Goal: Transaction & Acquisition: Purchase product/service

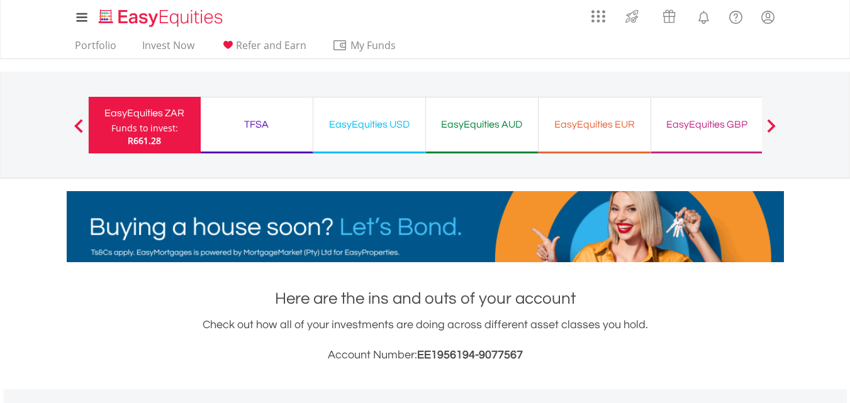
scroll to position [121, 239]
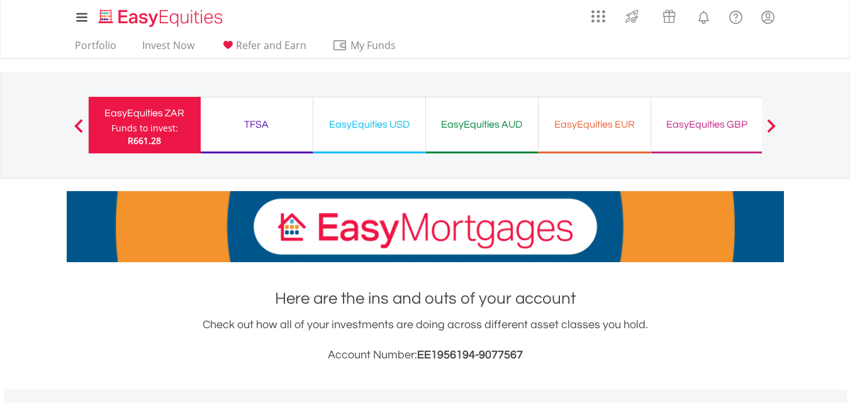
click at [774, 121] on span at bounding box center [771, 126] width 9 height 14
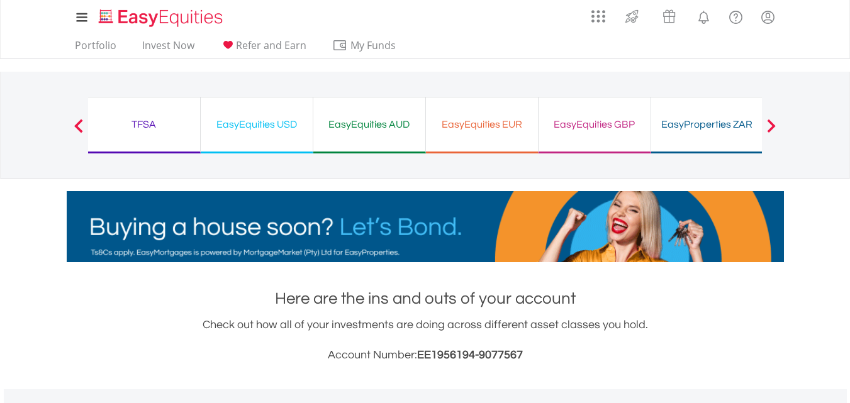
click at [710, 120] on div "EasyProperties ZAR" at bounding box center [707, 125] width 97 height 18
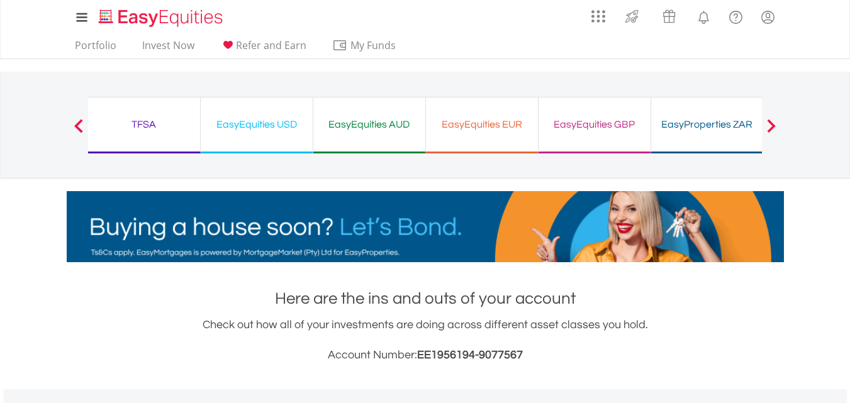
click at [598, 127] on div "EasyEquities GBP" at bounding box center [594, 125] width 97 height 18
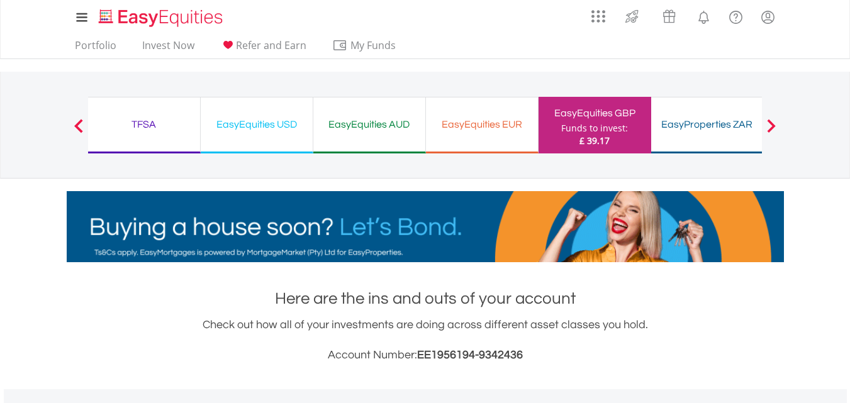
scroll to position [121, 239]
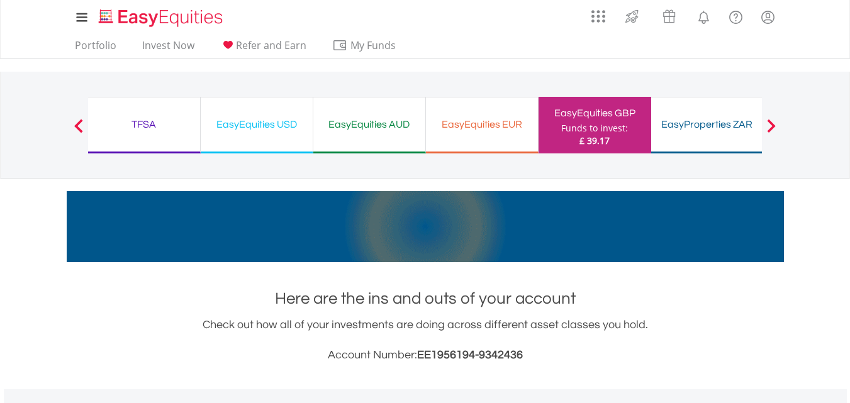
click at [482, 125] on div "EasyEquities EUR" at bounding box center [481, 125] width 97 height 18
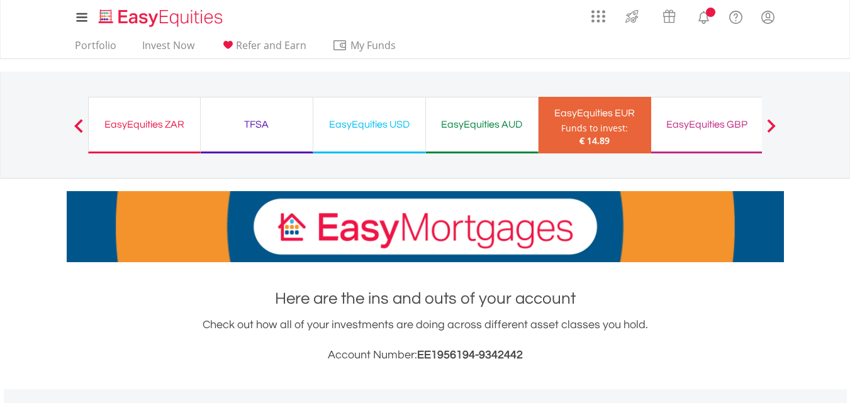
scroll to position [121, 239]
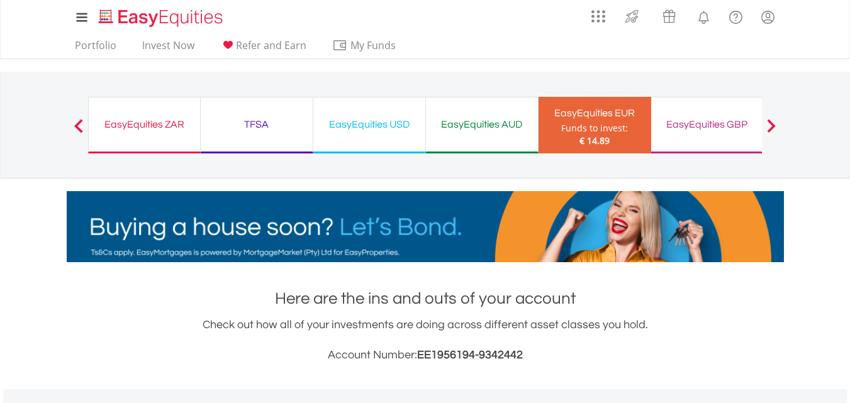
click at [482, 125] on div "EasyEquities AUD" at bounding box center [481, 125] width 97 height 18
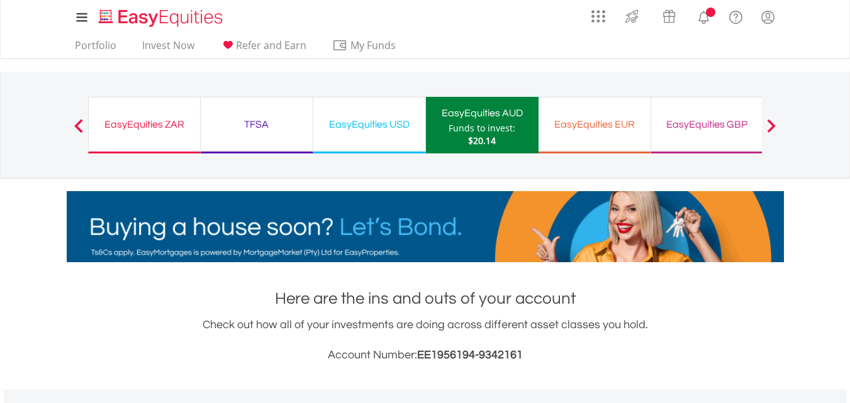
scroll to position [121, 239]
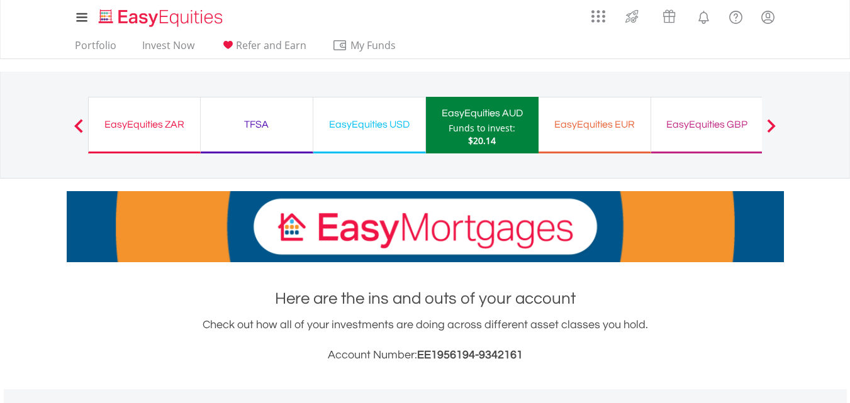
click at [352, 120] on div "EasyEquities USD" at bounding box center [369, 125] width 97 height 18
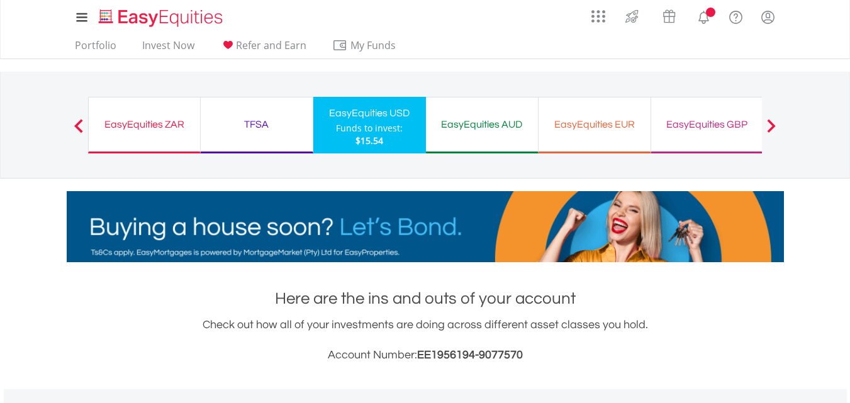
scroll to position [121, 239]
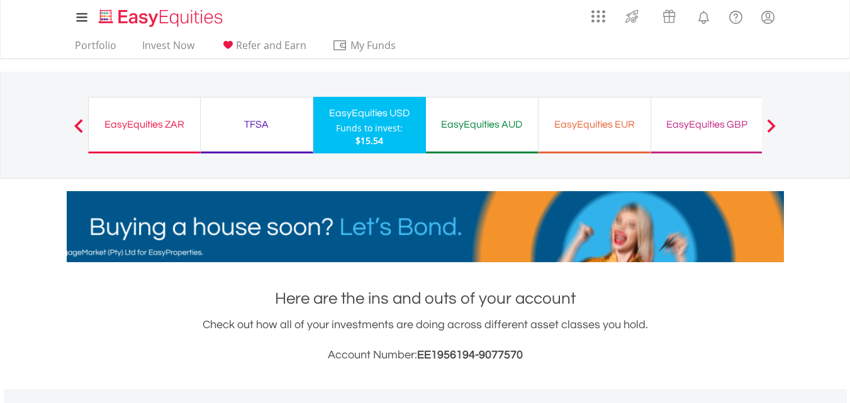
click at [257, 120] on div "TFSA" at bounding box center [256, 125] width 97 height 18
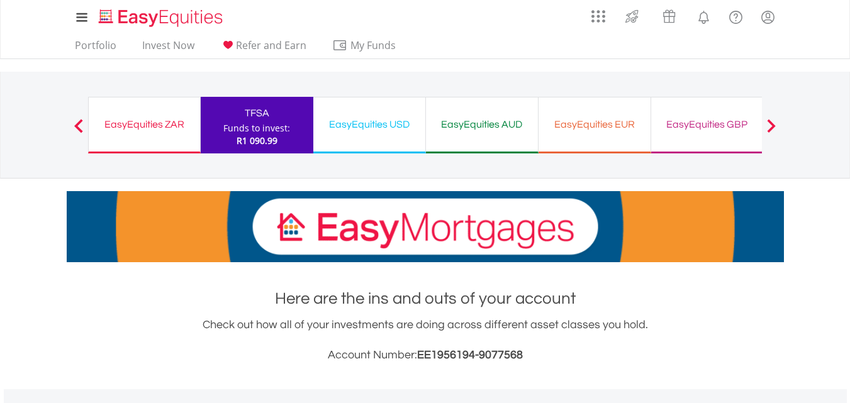
scroll to position [121, 239]
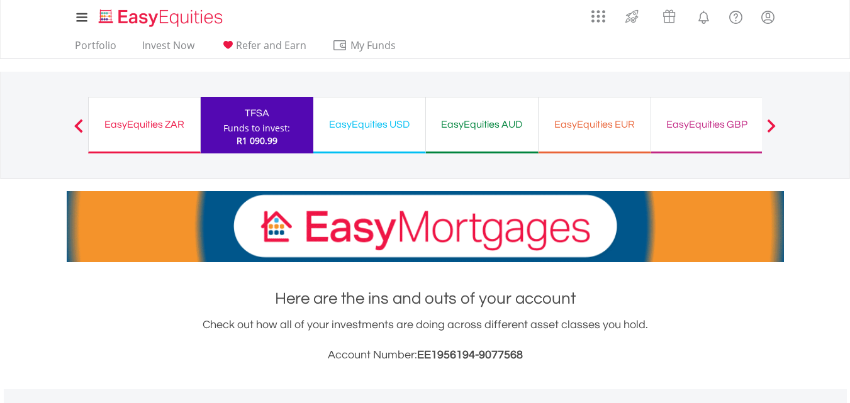
click at [143, 121] on div "EasyEquities ZAR" at bounding box center [144, 125] width 96 height 18
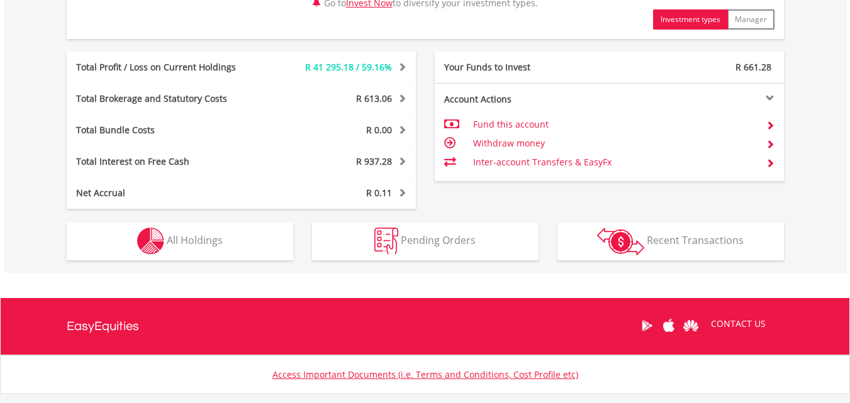
scroll to position [698, 0]
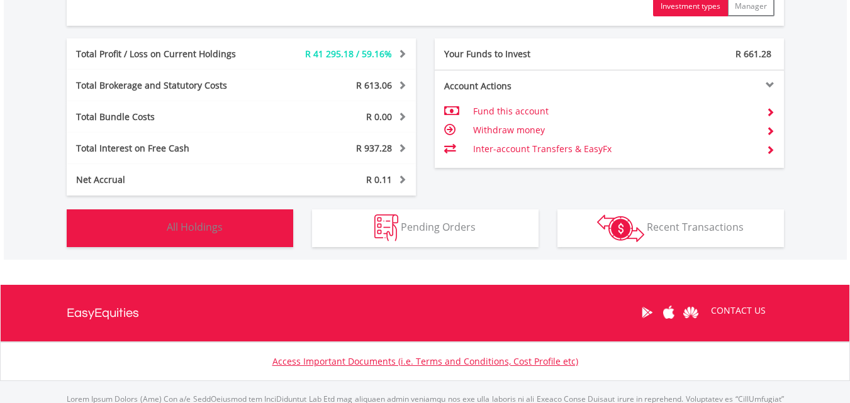
click at [169, 223] on span "All Holdings" at bounding box center [195, 227] width 56 height 14
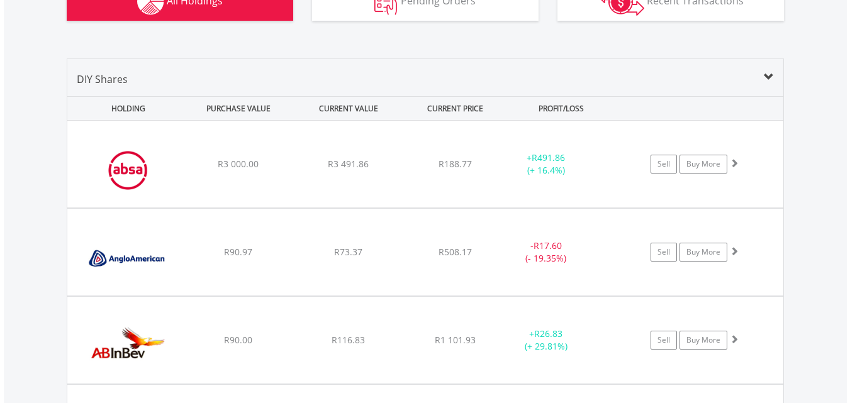
scroll to position [866, 0]
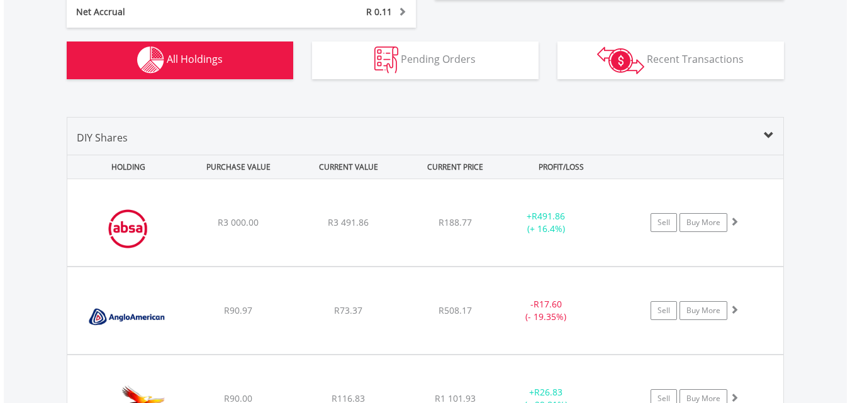
click at [764, 135] on span at bounding box center [769, 136] width 10 height 10
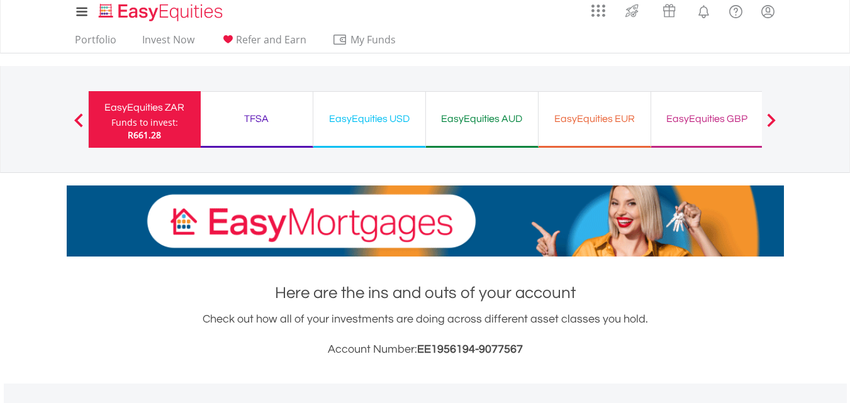
scroll to position [0, 0]
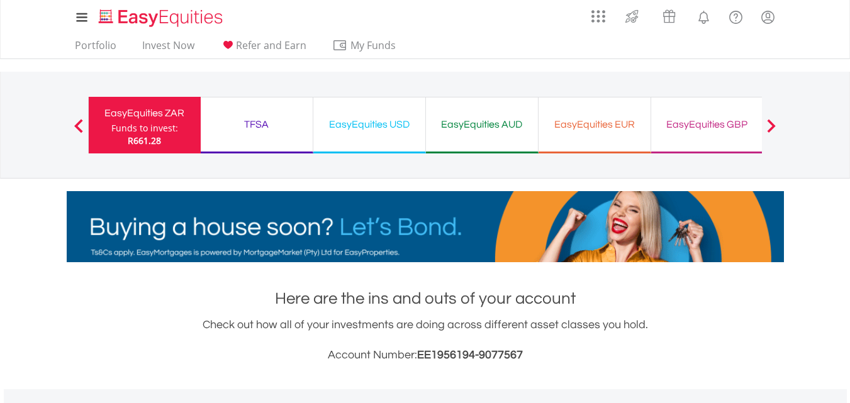
click at [274, 125] on div "TFSA" at bounding box center [256, 125] width 97 height 18
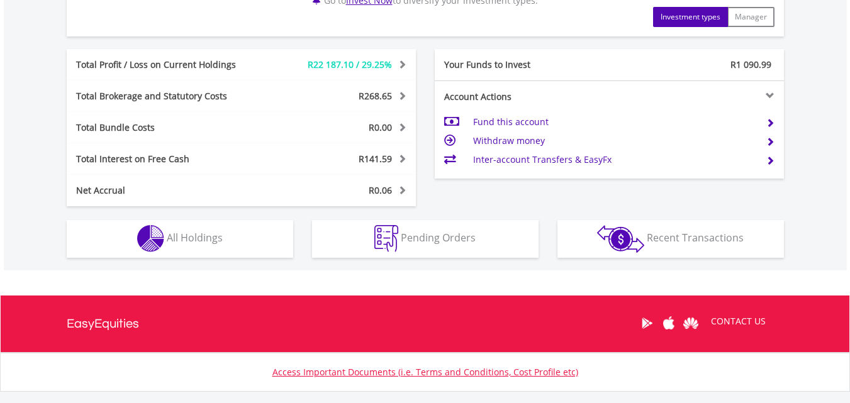
scroll to position [688, 0]
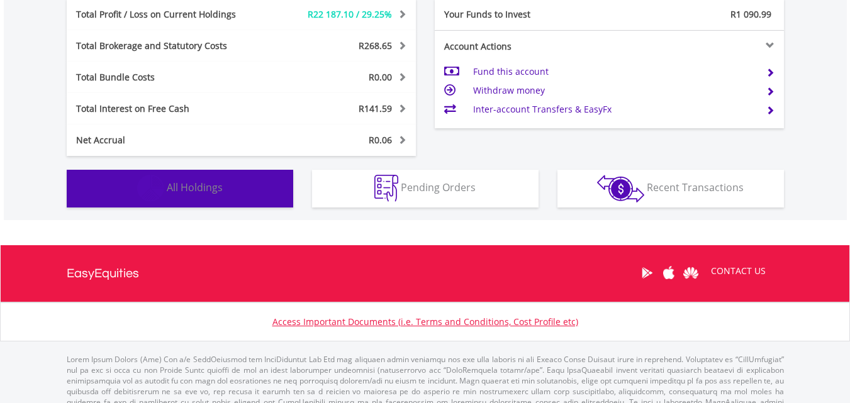
click at [218, 187] on span "All Holdings" at bounding box center [195, 188] width 56 height 14
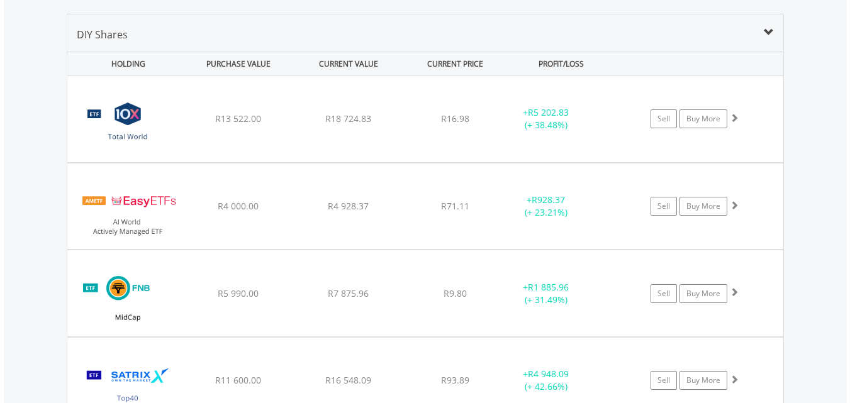
scroll to position [831, 0]
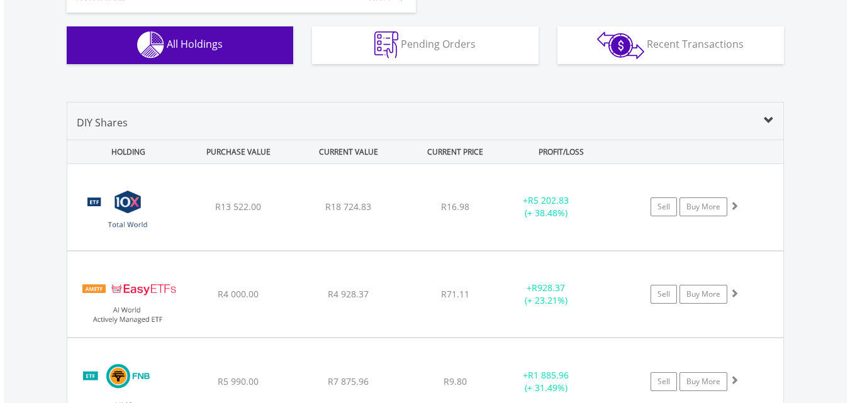
click at [771, 124] on span at bounding box center [769, 121] width 10 height 10
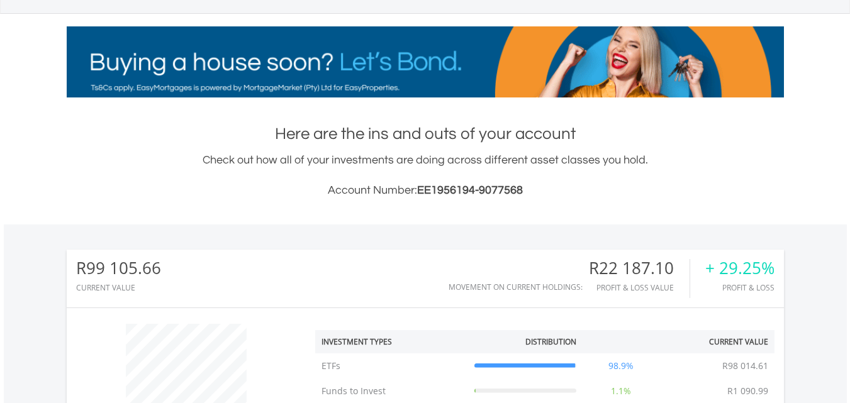
scroll to position [64, 0]
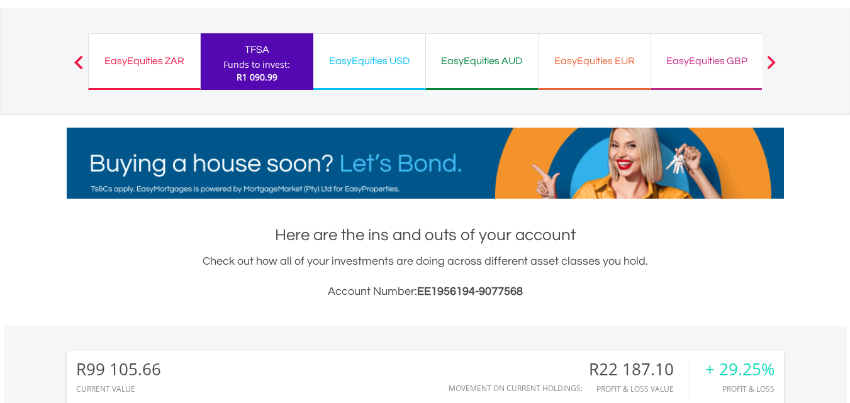
click at [369, 64] on div "EasyEquities USD" at bounding box center [369, 61] width 97 height 18
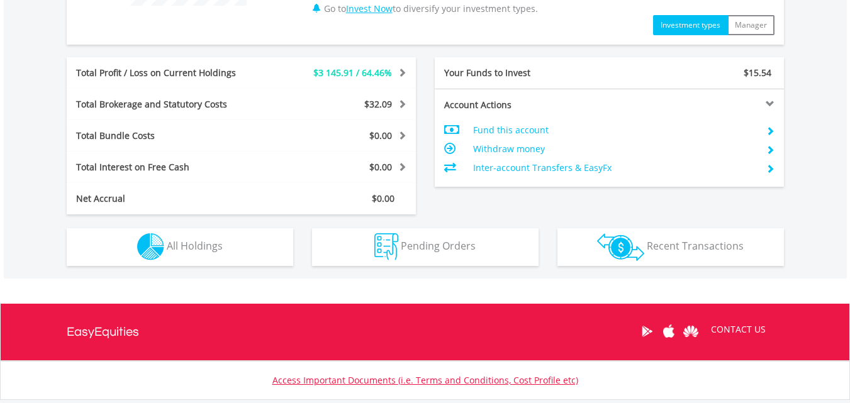
scroll to position [663, 0]
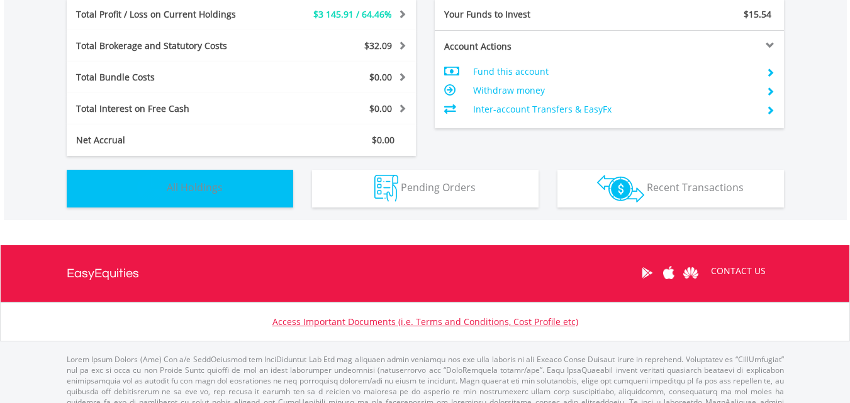
click at [190, 189] on span "All Holdings" at bounding box center [195, 188] width 56 height 14
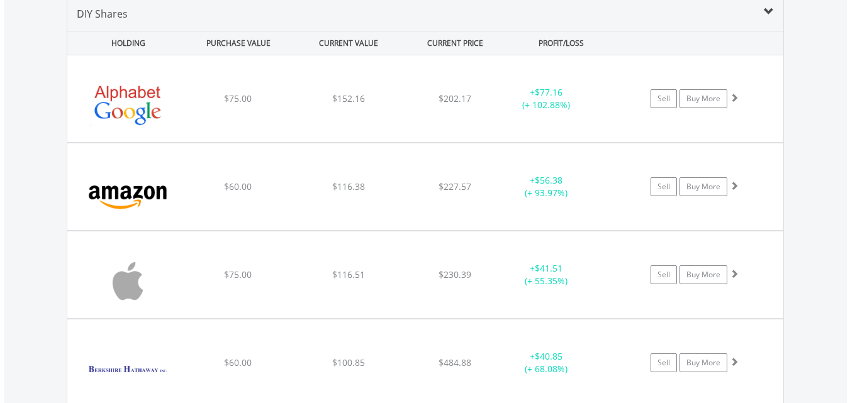
scroll to position [842, 0]
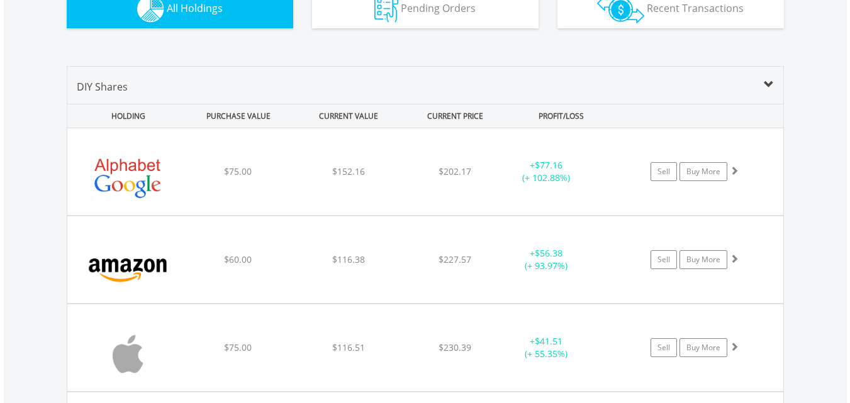
click at [769, 81] on span at bounding box center [769, 85] width 10 height 10
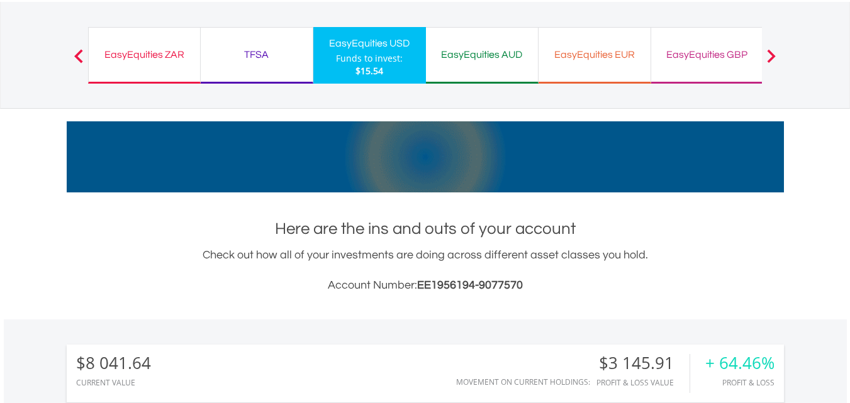
scroll to position [0, 0]
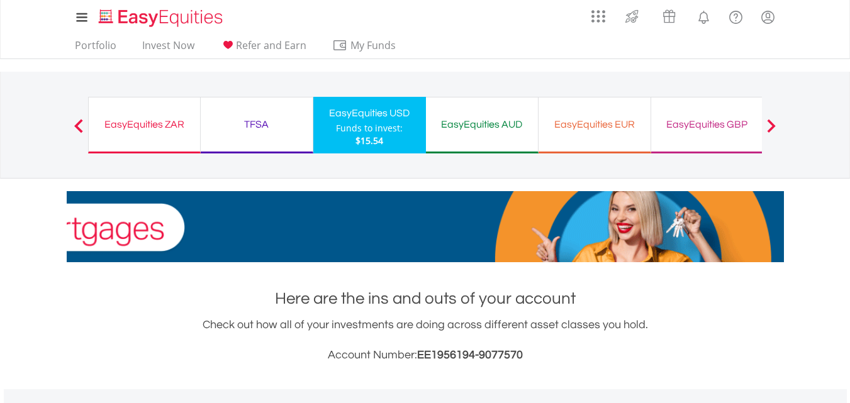
click at [483, 124] on div "EasyEquities AUD" at bounding box center [481, 125] width 97 height 18
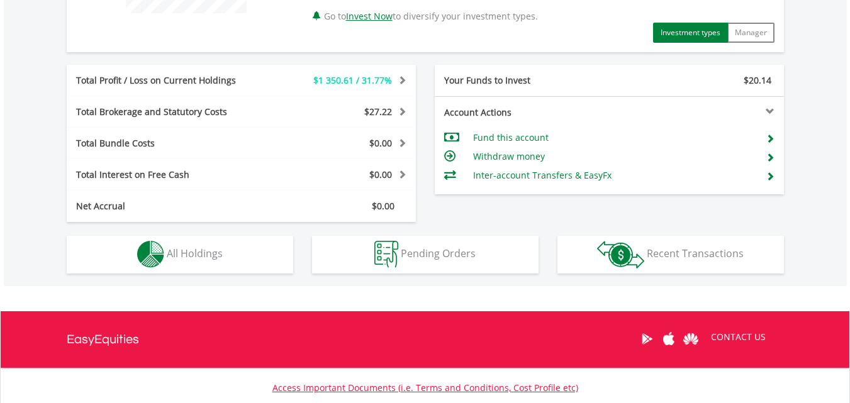
scroll to position [605, 0]
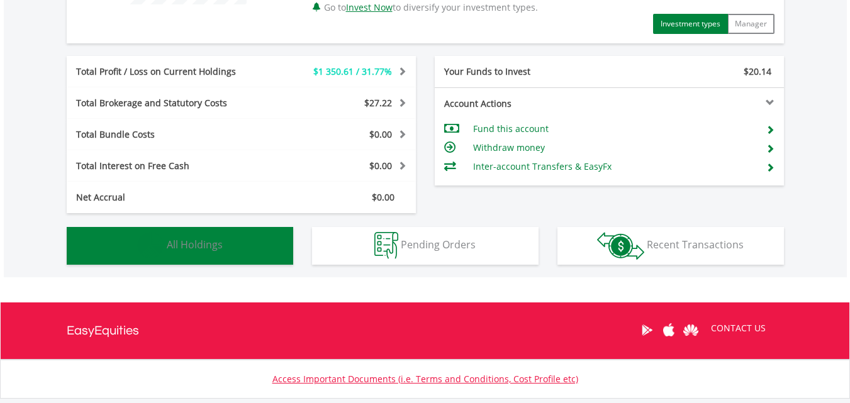
click at [184, 242] on span "All Holdings" at bounding box center [195, 245] width 56 height 14
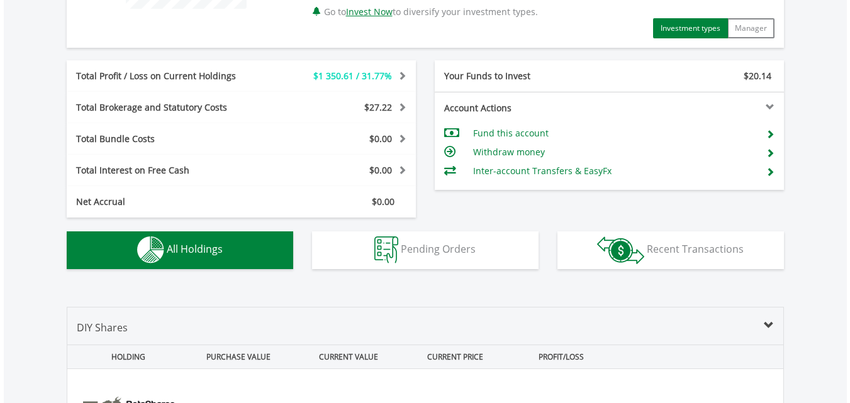
scroll to position [562, 0]
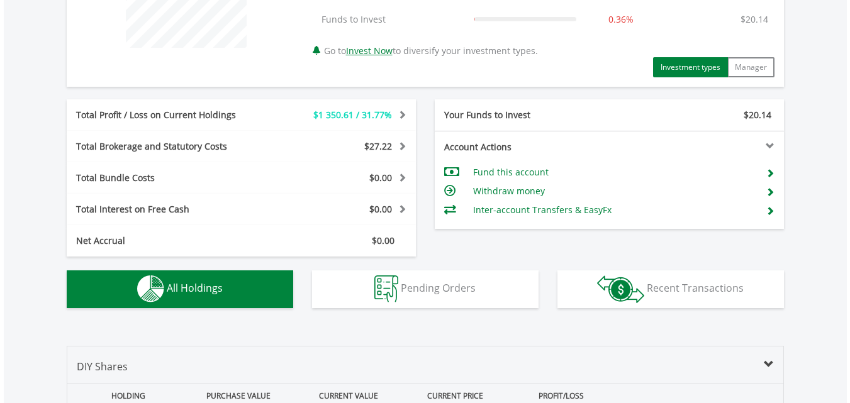
click at [768, 367] on span at bounding box center [769, 365] width 10 height 10
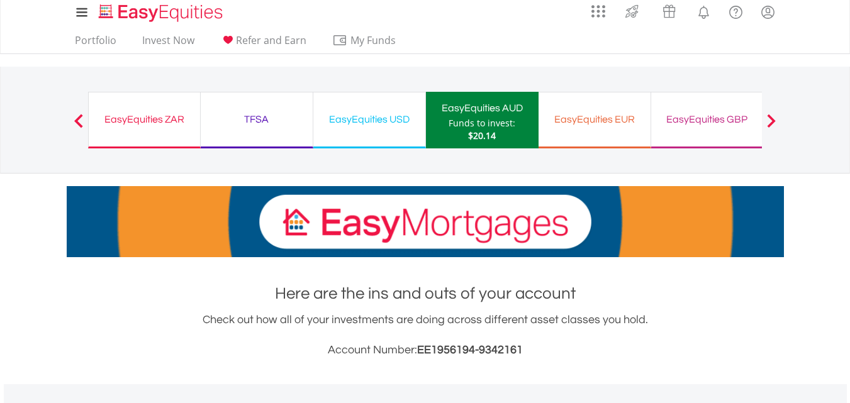
scroll to position [0, 0]
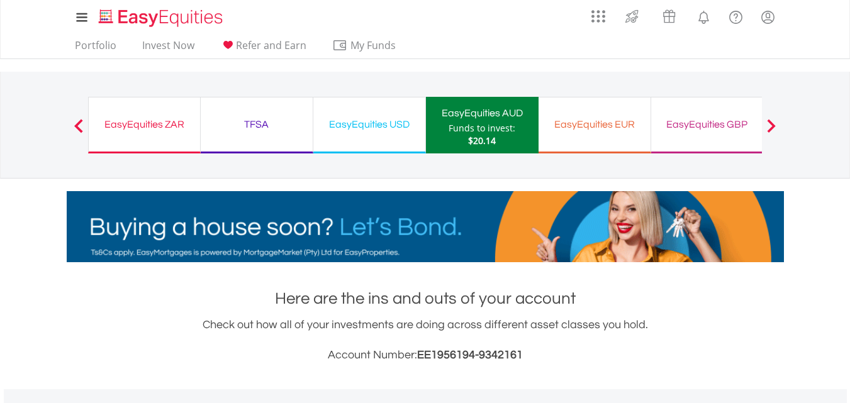
click at [593, 131] on div "EasyEquities EUR" at bounding box center [594, 125] width 97 height 18
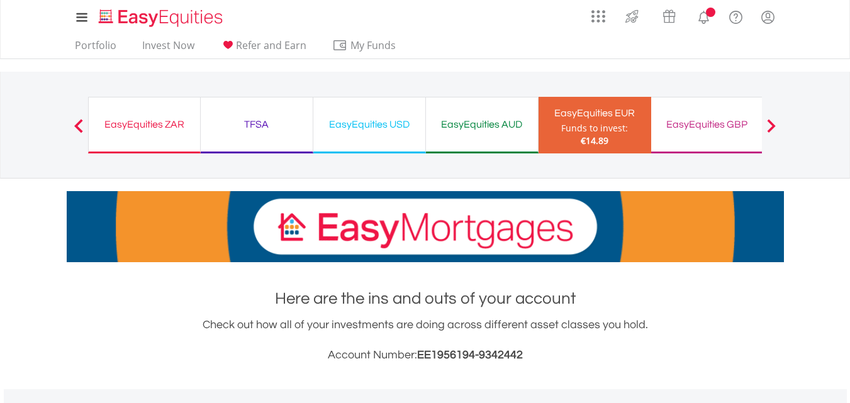
scroll to position [121, 239]
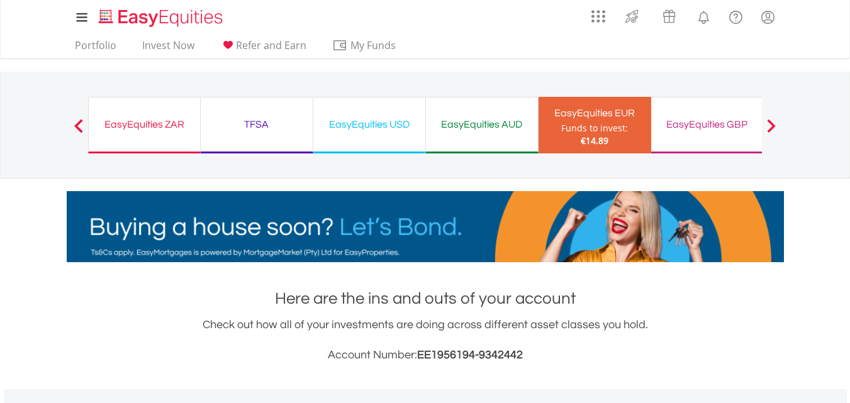
click at [710, 122] on div "EasyEquities GBP" at bounding box center [707, 125] width 97 height 18
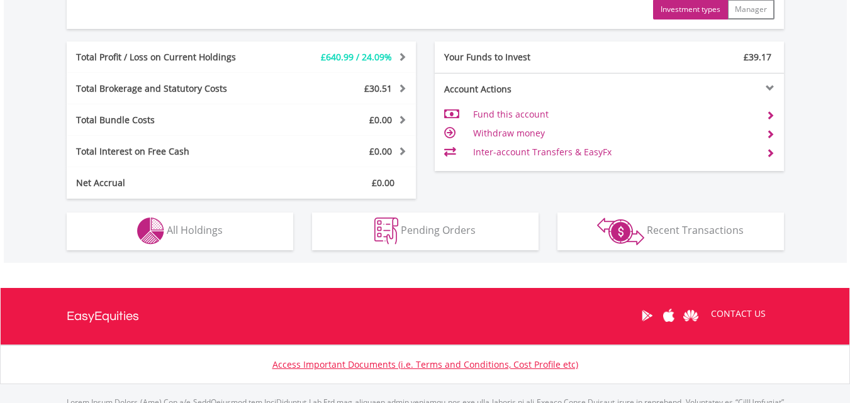
scroll to position [654, 0]
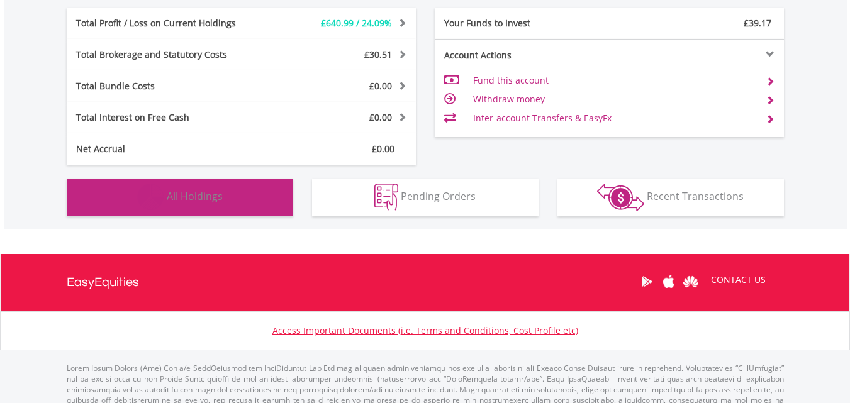
click at [203, 193] on span "All Holdings" at bounding box center [195, 196] width 56 height 14
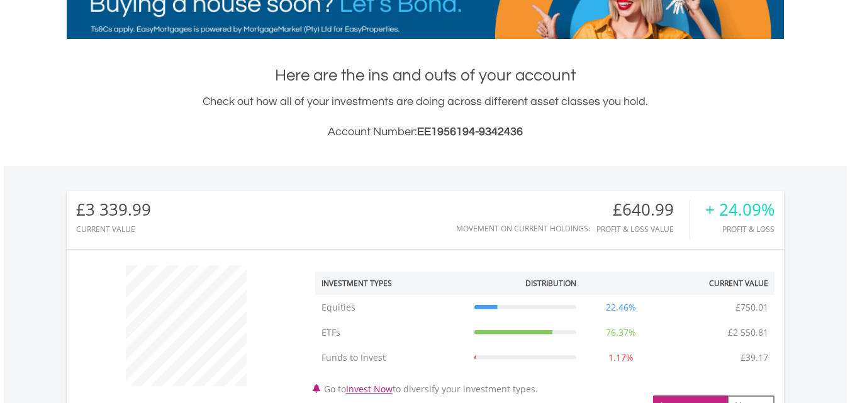
scroll to position [0, 0]
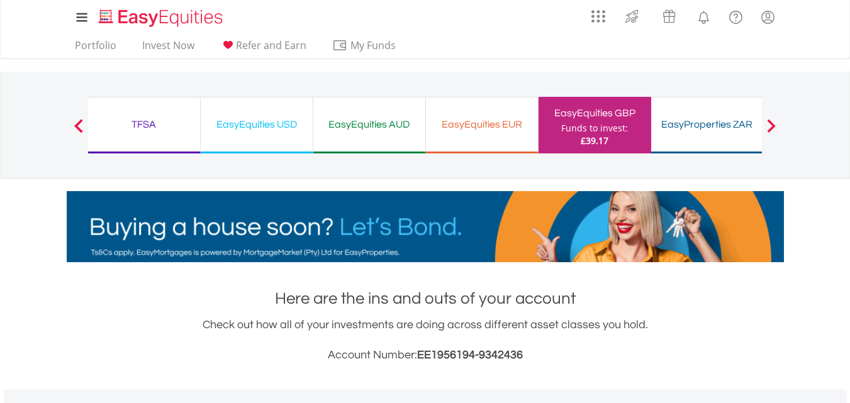
click at [157, 129] on div "TFSA" at bounding box center [144, 125] width 97 height 18
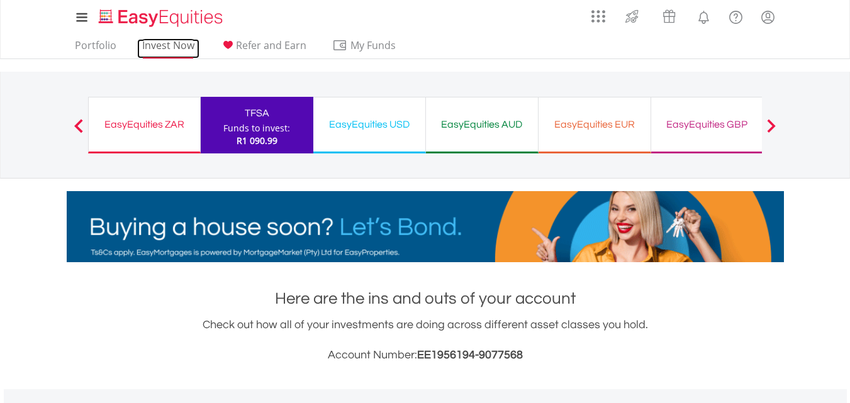
click at [167, 43] on link "Invest Now" at bounding box center [168, 49] width 62 height 20
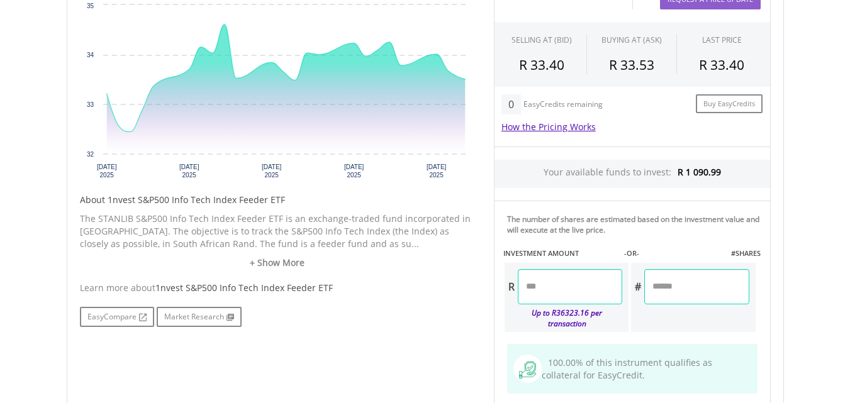
scroll to position [455, 0]
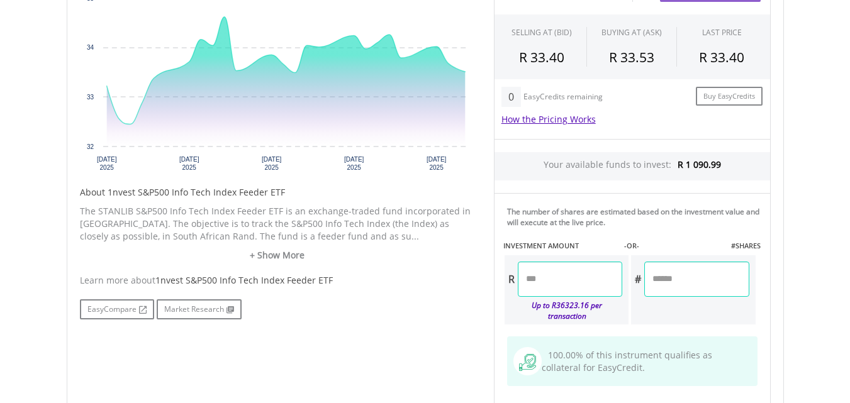
click at [528, 276] on input "number" at bounding box center [570, 279] width 104 height 35
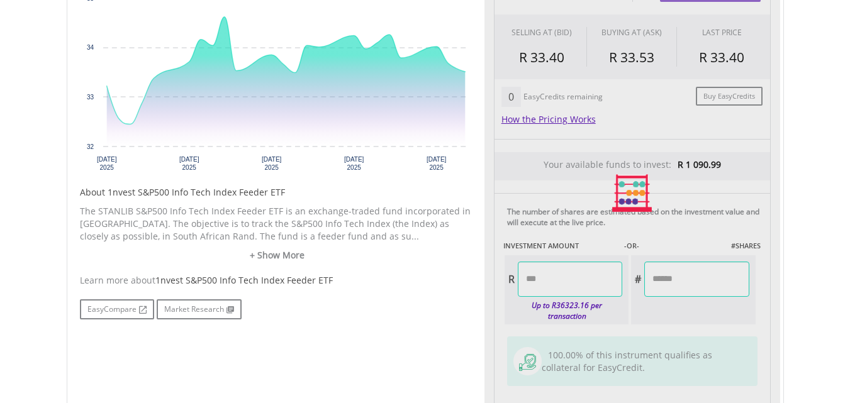
click at [412, 335] on div "No chart available. 1 MO CHANGE 0.87% DAILY CHANGE -0.50% 1M 3M 6M 1Y MAX Chart…" at bounding box center [425, 193] width 710 height 489
type input "*******"
type input "******"
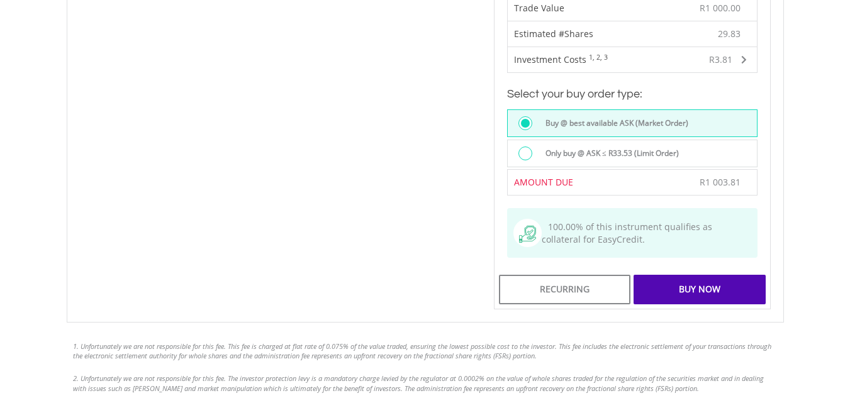
scroll to position [828, 0]
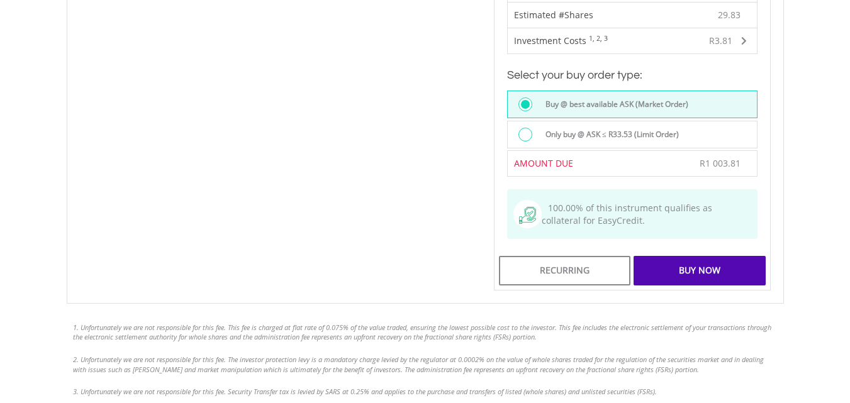
click at [691, 261] on div "Buy Now" at bounding box center [699, 270] width 131 height 29
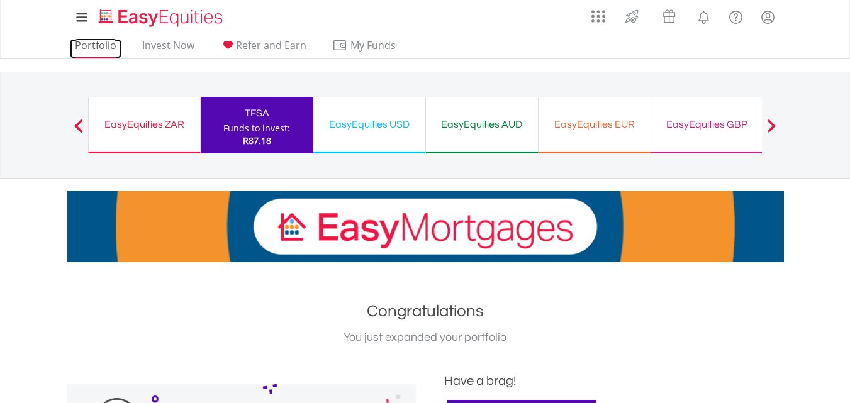
click at [86, 42] on link "Portfolio" at bounding box center [96, 49] width 52 height 20
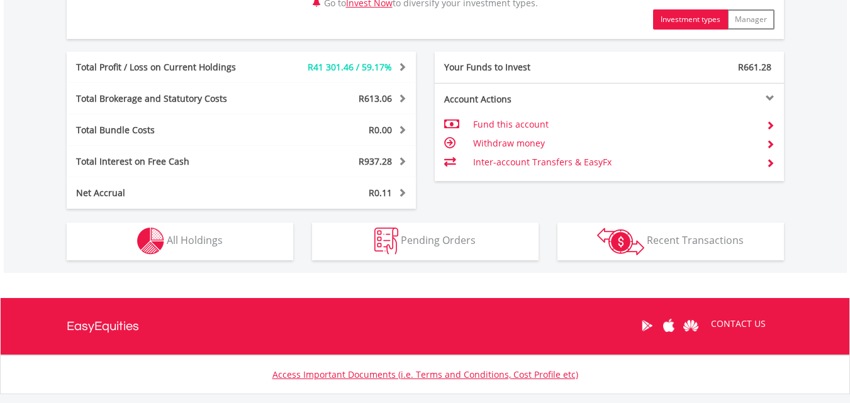
scroll to position [722, 0]
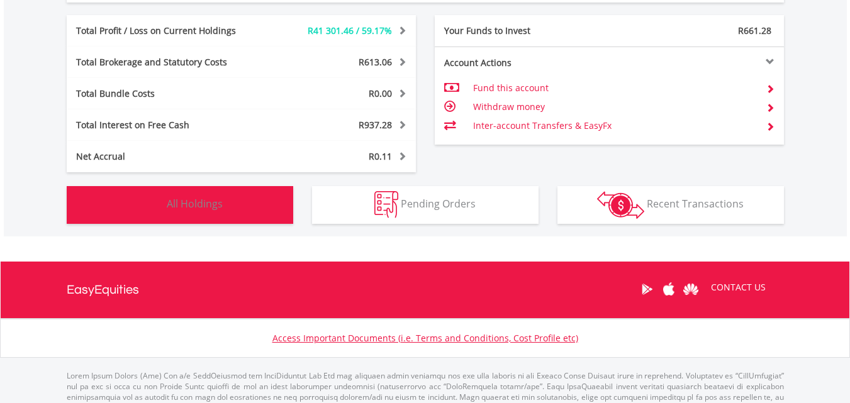
click at [232, 205] on button "Holdings All Holdings" at bounding box center [180, 205] width 226 height 38
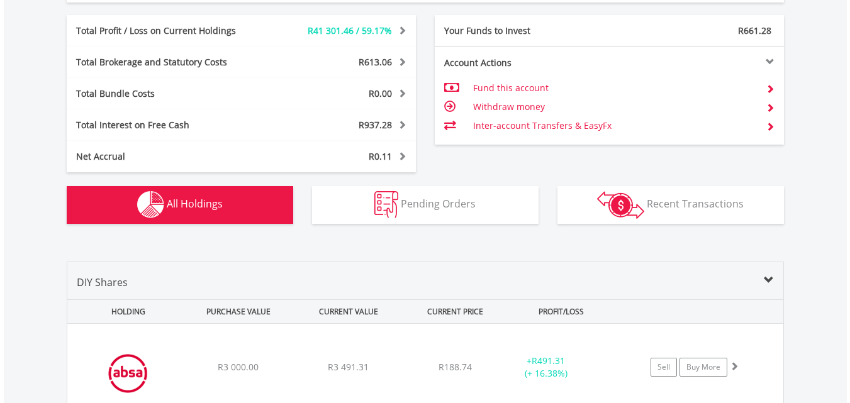
scroll to position [983, 0]
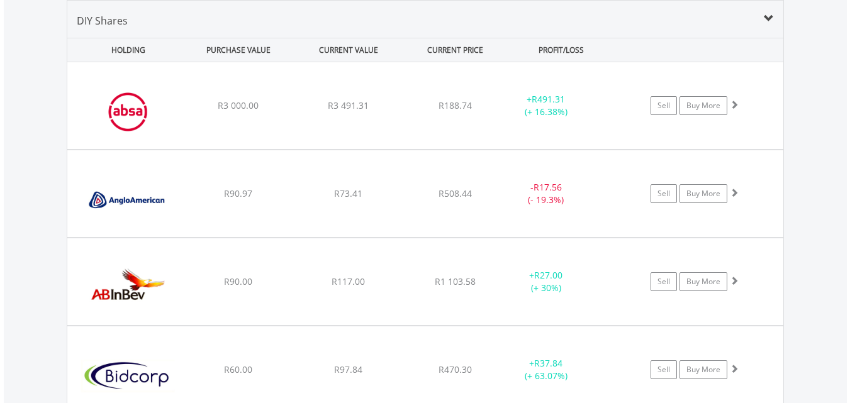
click at [765, 16] on span at bounding box center [769, 19] width 10 height 10
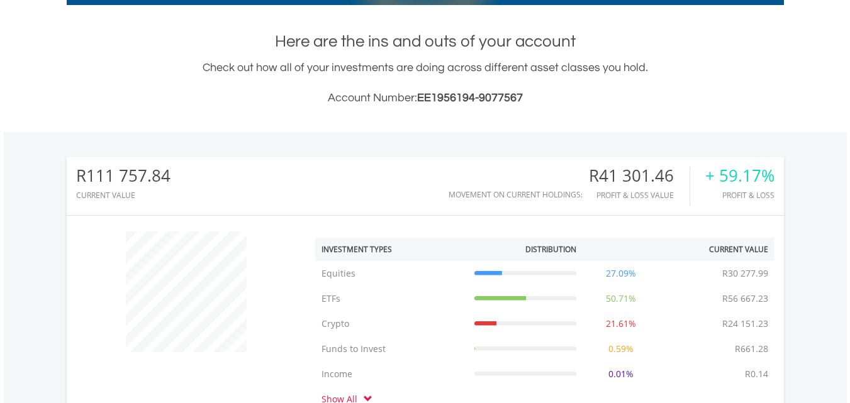
scroll to position [0, 0]
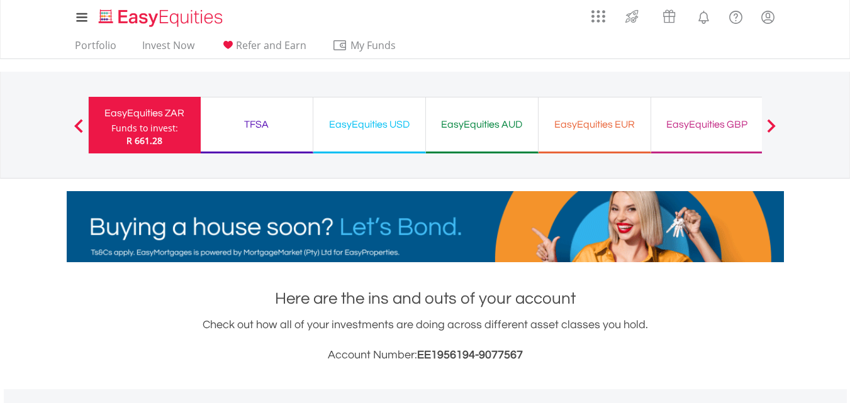
click at [249, 116] on div "TFSA" at bounding box center [256, 125] width 97 height 18
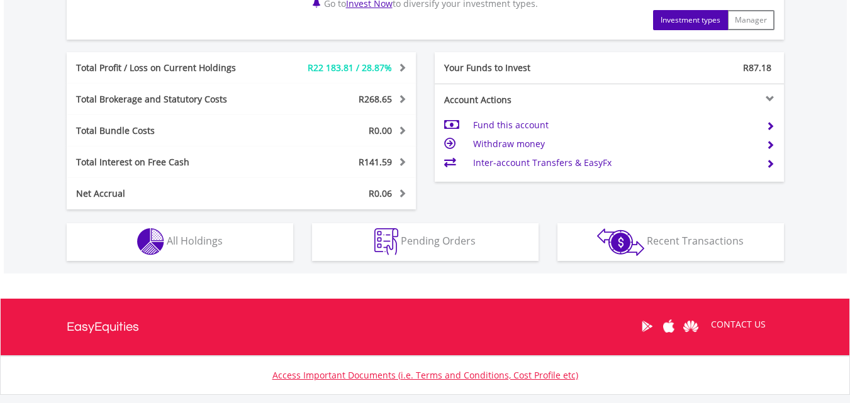
scroll to position [684, 0]
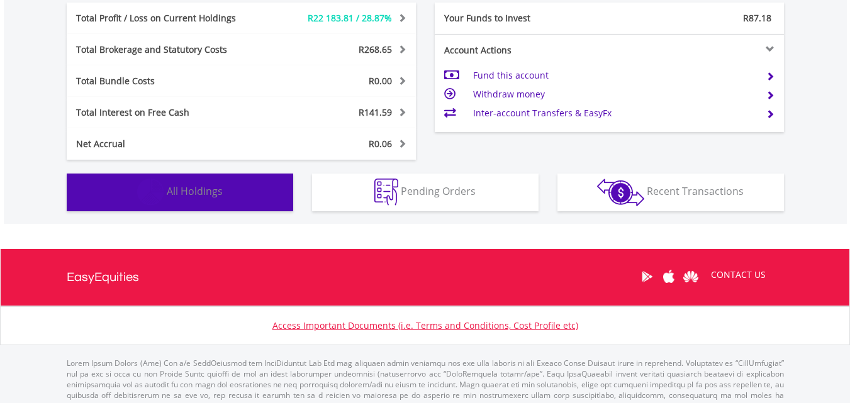
click at [226, 194] on button "Holdings All Holdings" at bounding box center [180, 193] width 226 height 38
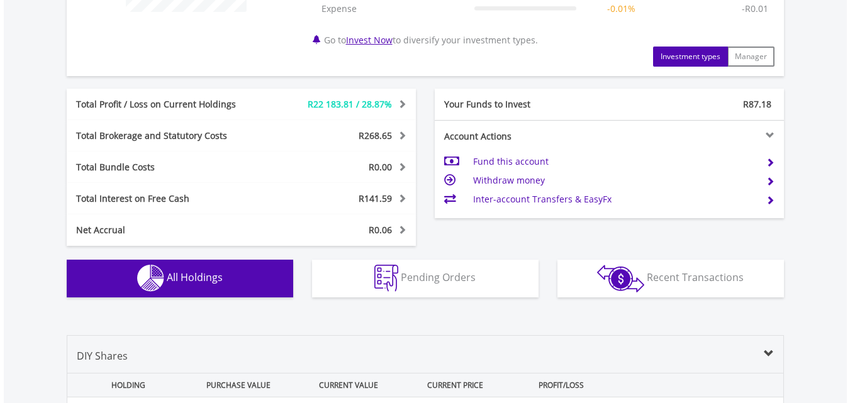
scroll to position [568, 0]
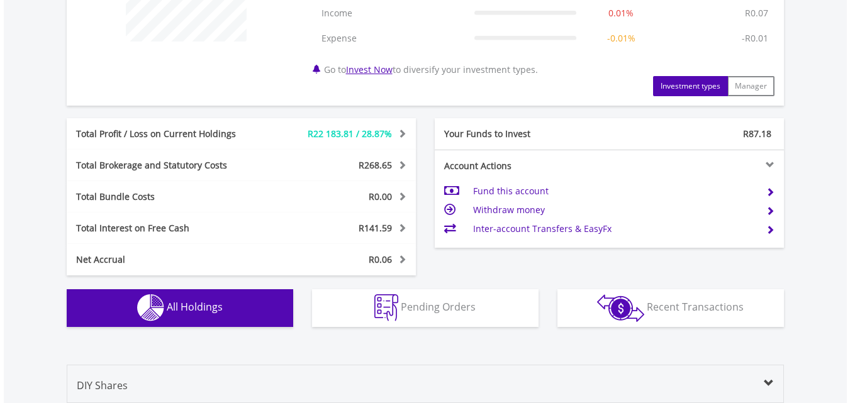
click at [769, 379] on span at bounding box center [769, 384] width 10 height 10
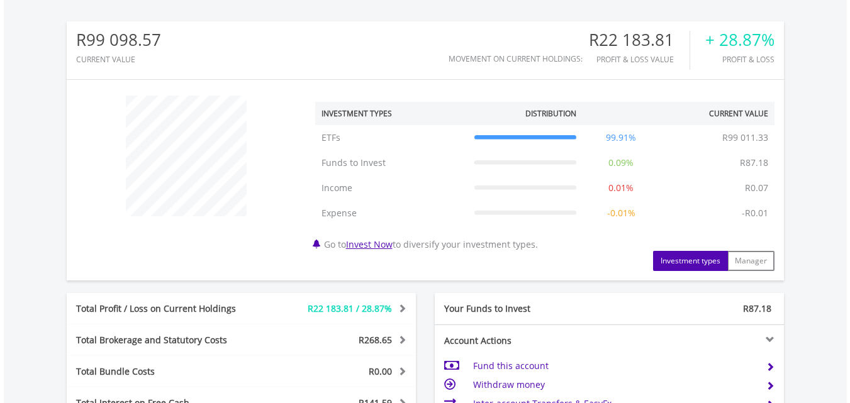
scroll to position [0, 0]
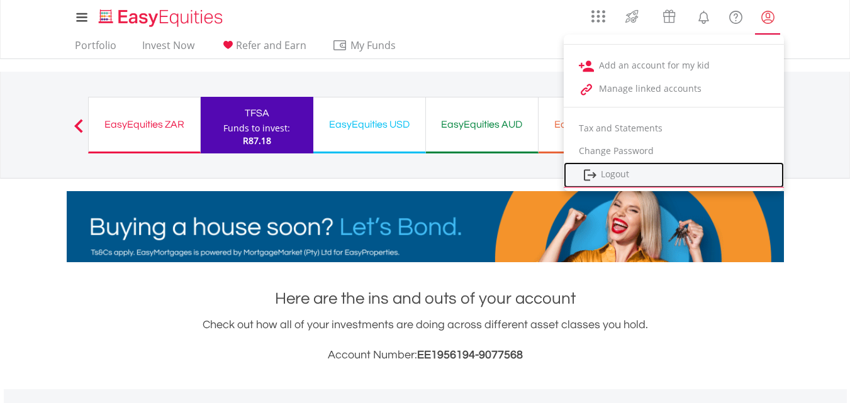
click at [744, 180] on link "Logout" at bounding box center [674, 175] width 220 height 26
